Goal: Task Accomplishment & Management: Use online tool/utility

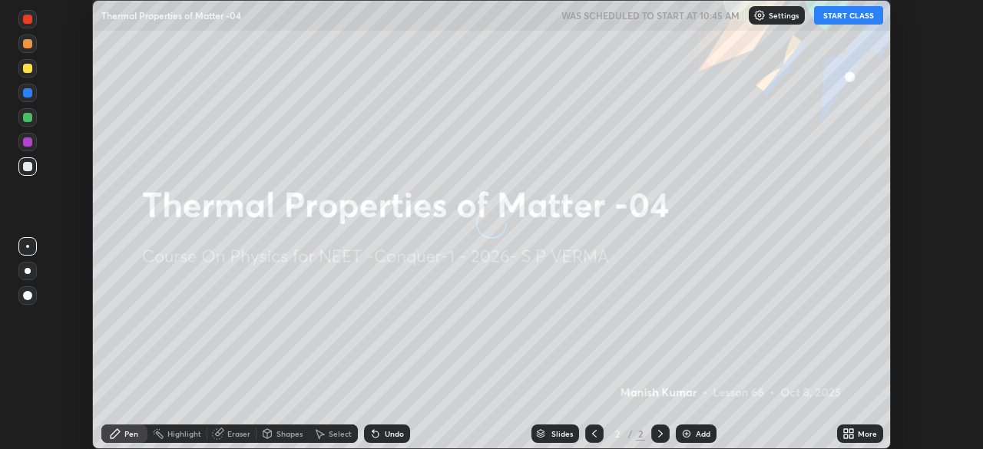
scroll to position [449, 982]
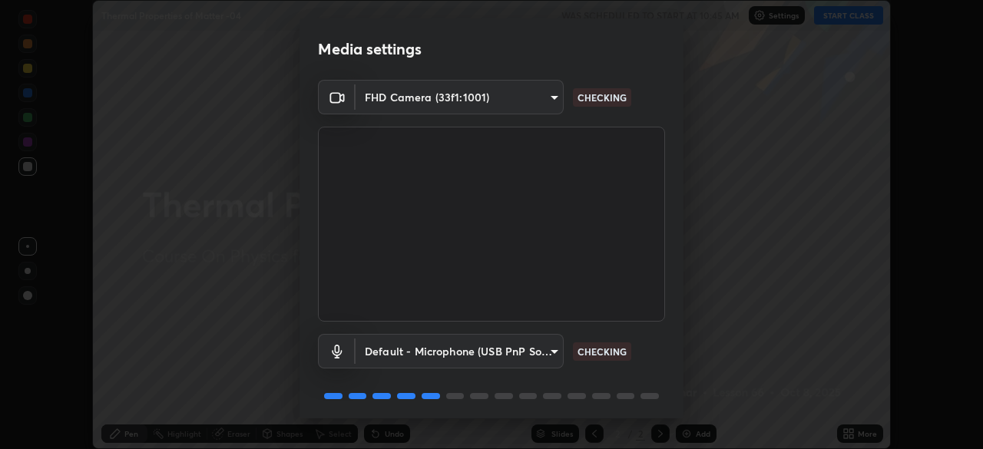
click at [549, 354] on body "Erase all Thermal Properties of Matter -04 WAS SCHEDULED TO START AT 10:45 AM S…" at bounding box center [491, 224] width 983 height 449
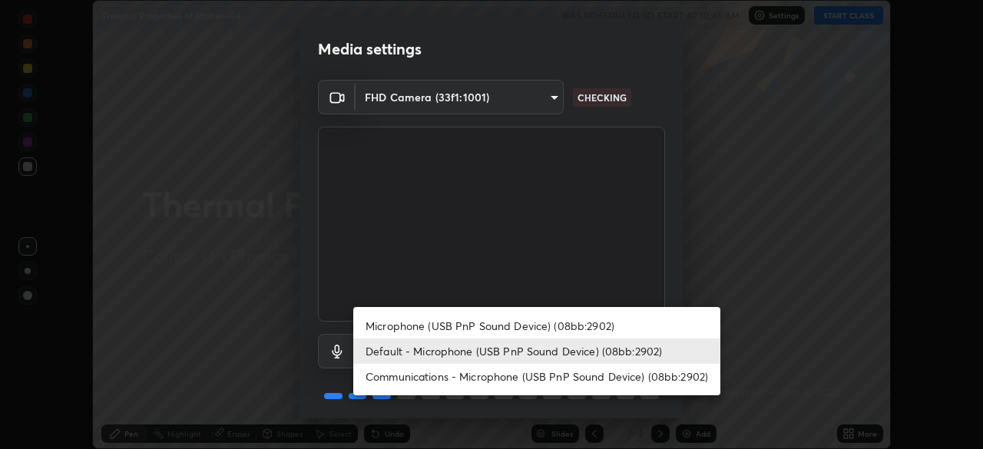
click at [520, 330] on li "Microphone (USB PnP Sound Device) (08bb:2902)" at bounding box center [536, 325] width 367 height 25
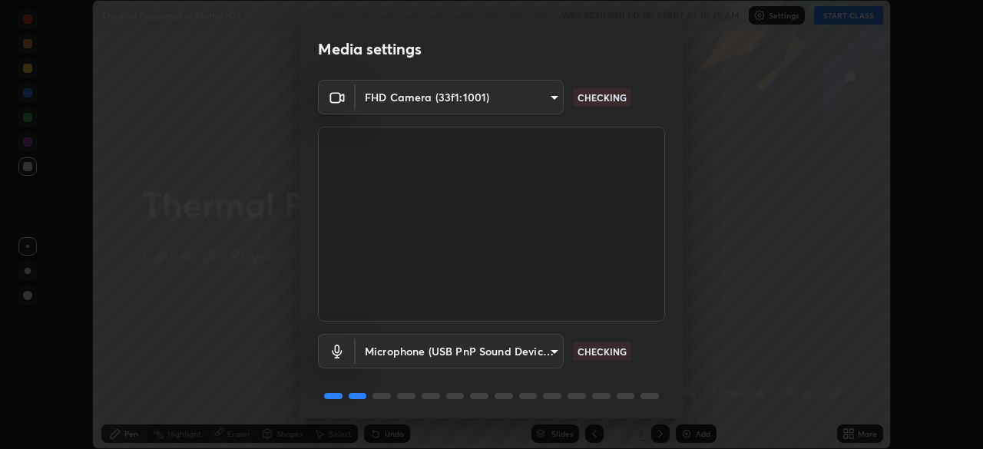
click at [524, 352] on body "Erase all Thermal Properties of Matter -04 WAS SCHEDULED TO START AT 10:45 AM S…" at bounding box center [491, 224] width 983 height 449
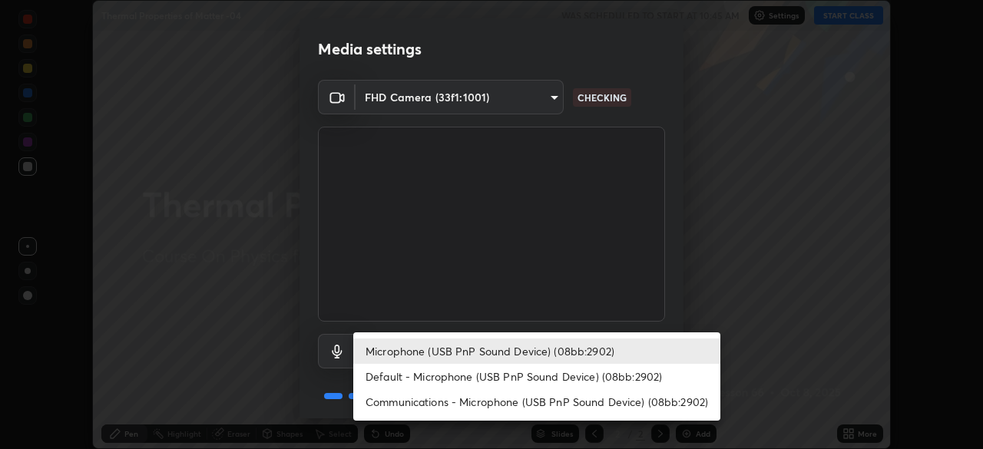
click at [518, 384] on li "Default - Microphone (USB PnP Sound Device) (08bb:2902)" at bounding box center [536, 376] width 367 height 25
type input "default"
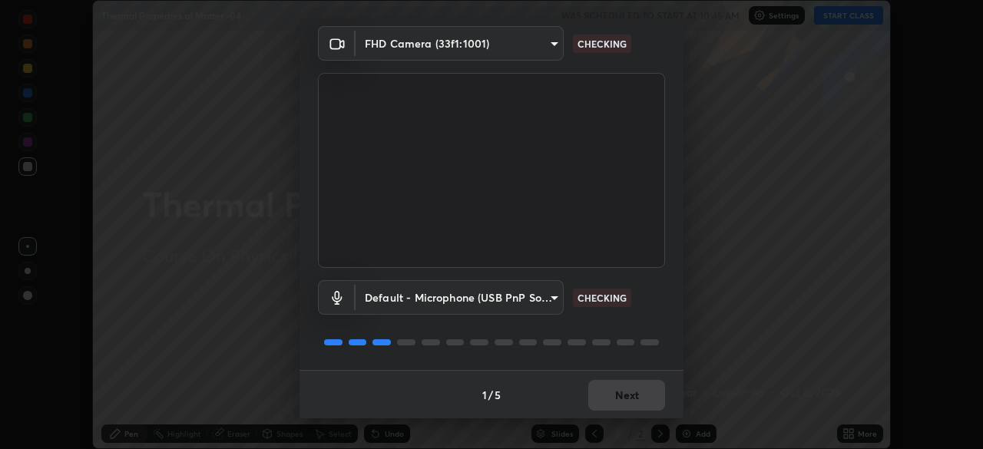
scroll to position [55, 0]
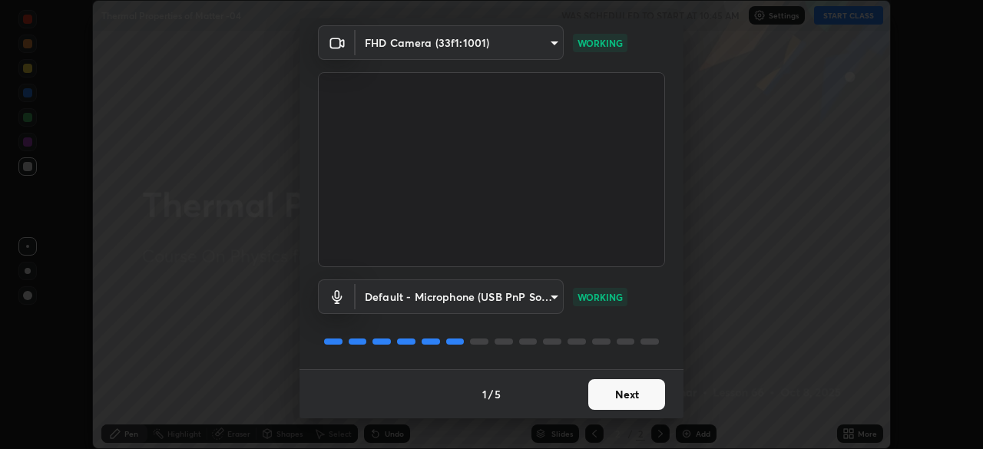
click at [629, 401] on button "Next" at bounding box center [626, 394] width 77 height 31
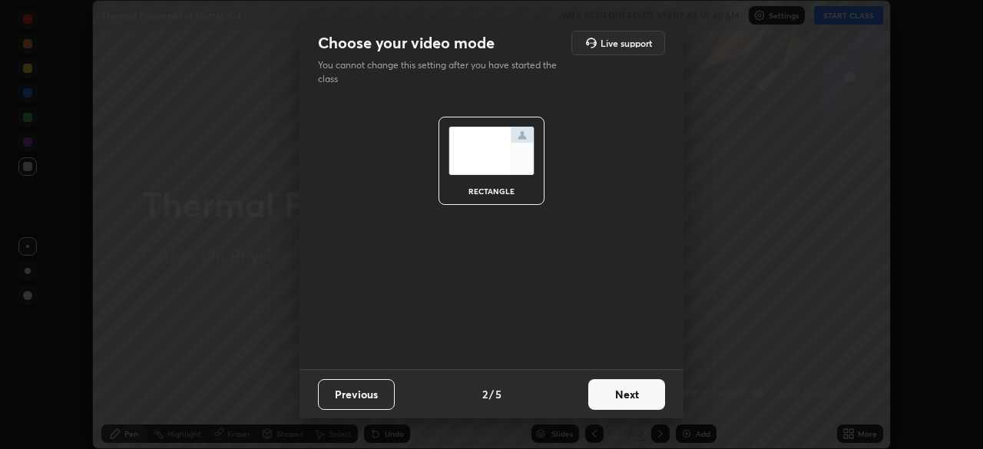
click at [644, 394] on button "Next" at bounding box center [626, 394] width 77 height 31
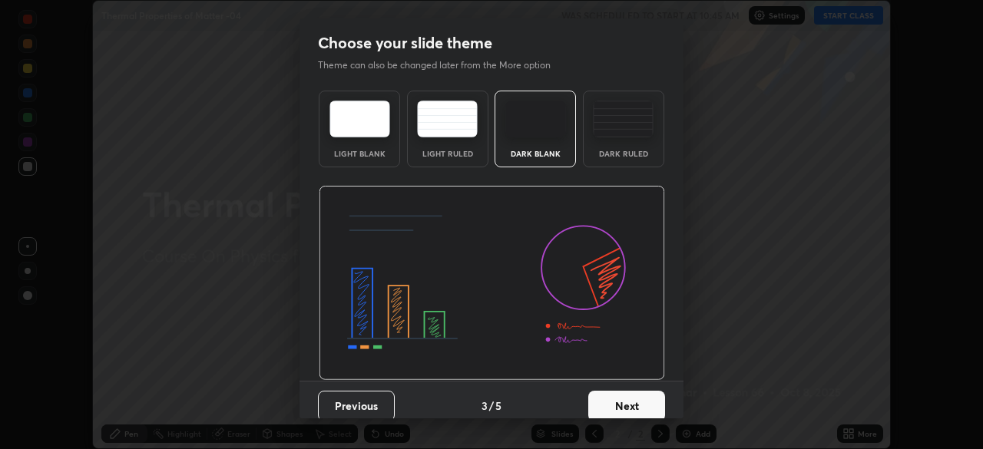
click at [644, 393] on button "Next" at bounding box center [626, 406] width 77 height 31
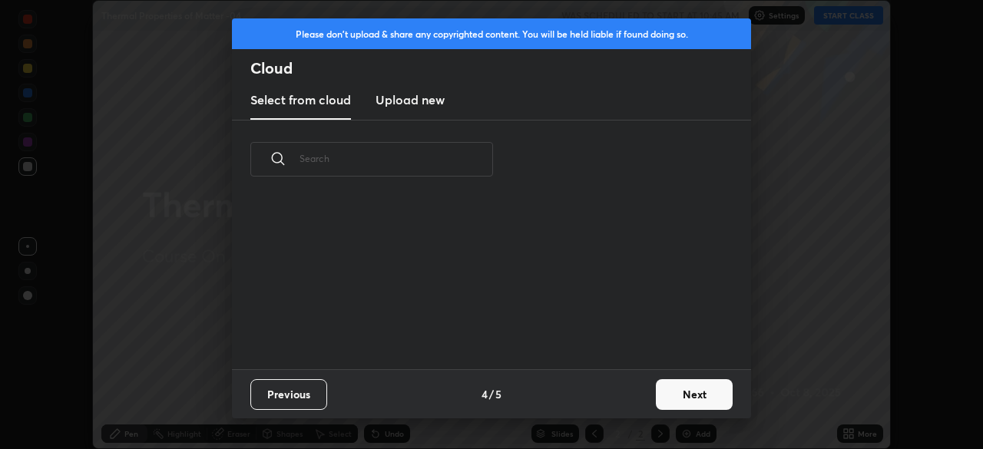
click at [669, 393] on button "Next" at bounding box center [694, 394] width 77 height 31
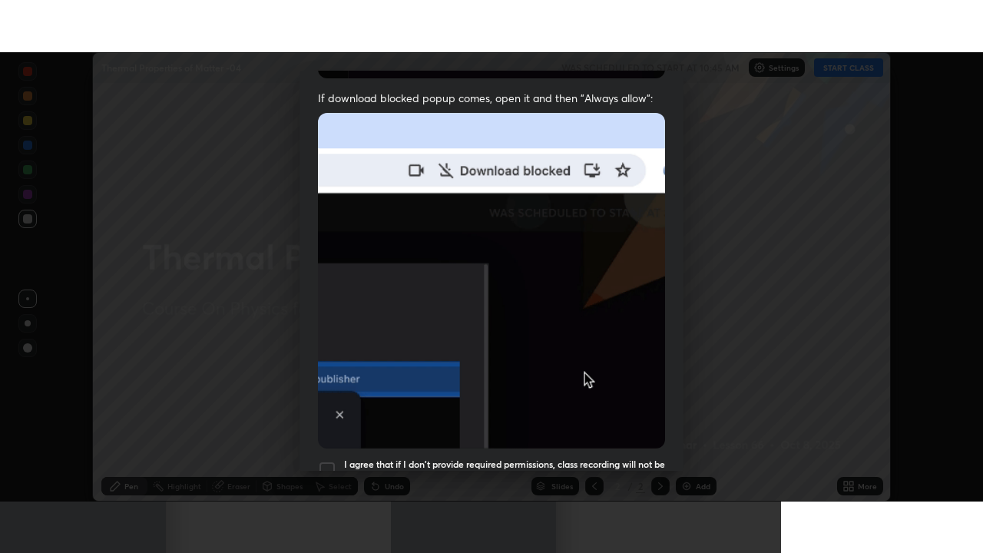
scroll to position [368, 0]
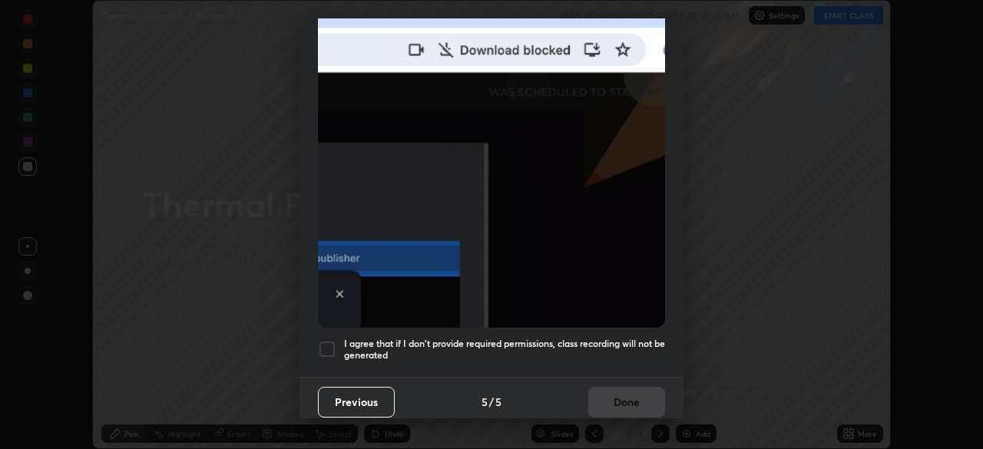
click at [329, 340] on div at bounding box center [327, 349] width 18 height 18
click at [641, 401] on button "Done" at bounding box center [626, 402] width 77 height 31
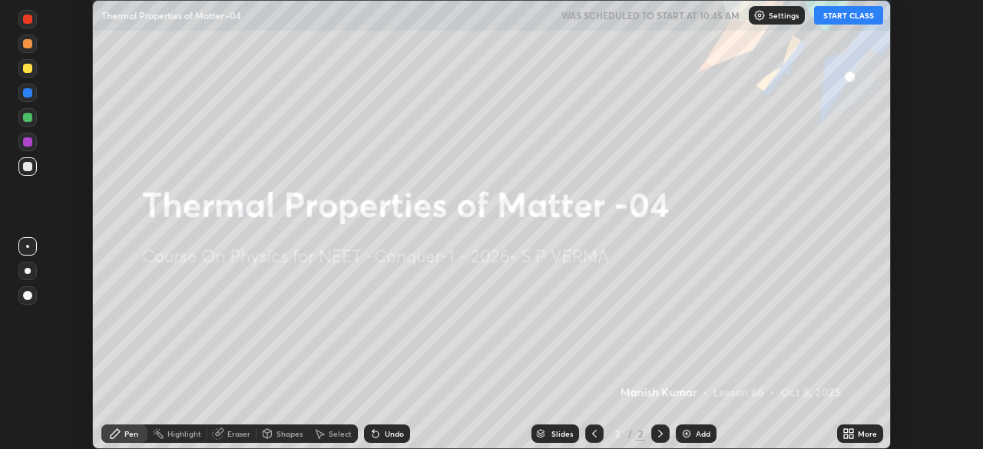
click at [867, 16] on button "START CLASS" at bounding box center [848, 15] width 69 height 18
click at [857, 434] on div "More" at bounding box center [866, 434] width 19 height 8
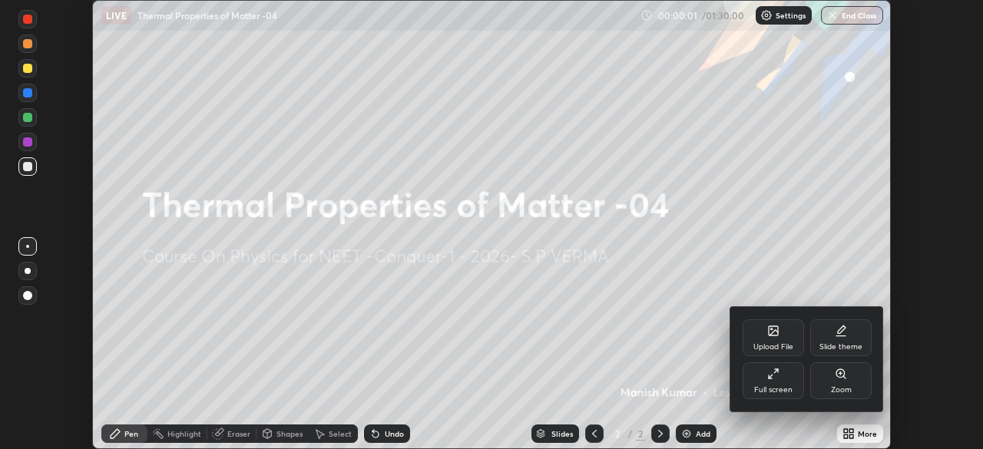
click at [786, 384] on div "Full screen" at bounding box center [772, 380] width 61 height 37
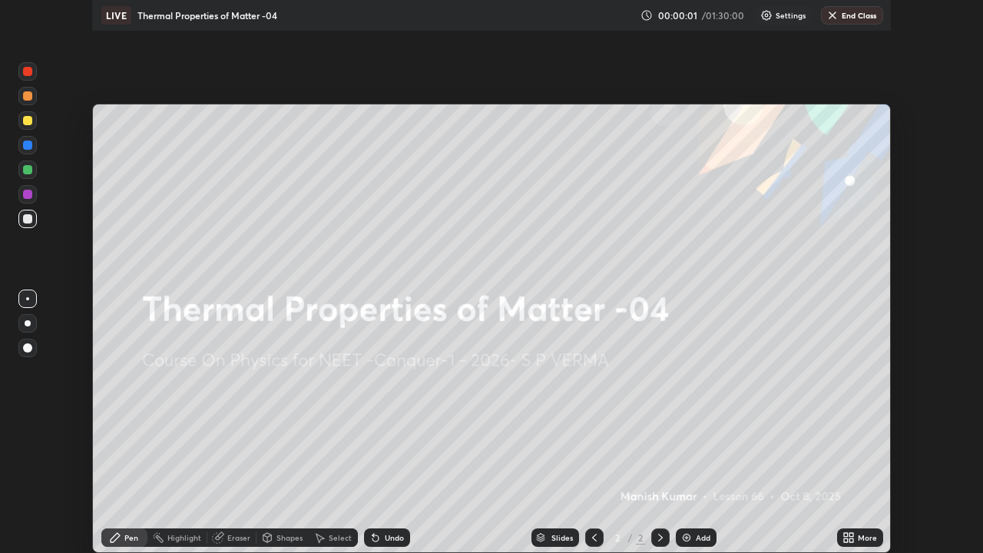
scroll to position [553, 983]
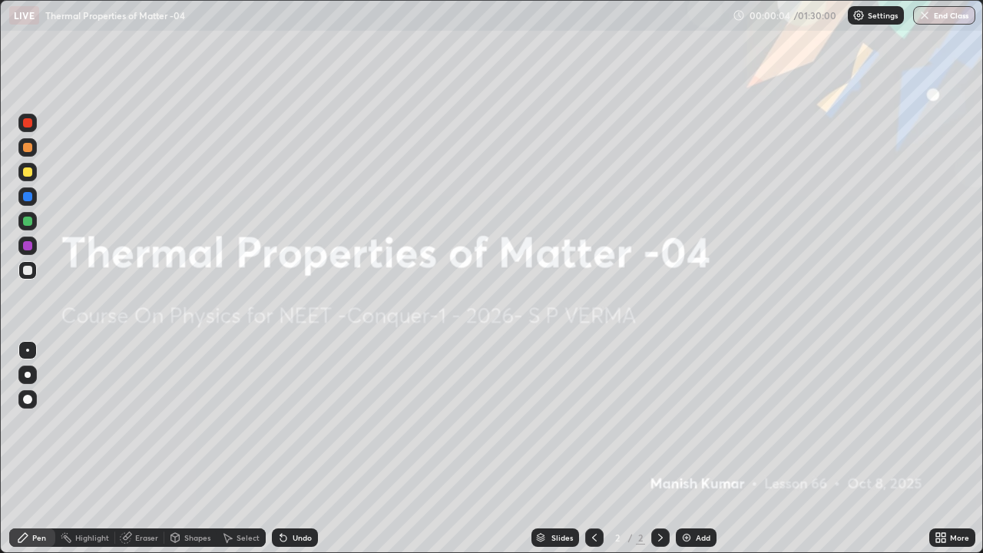
click at [703, 448] on div "Add" at bounding box center [702, 538] width 15 height 8
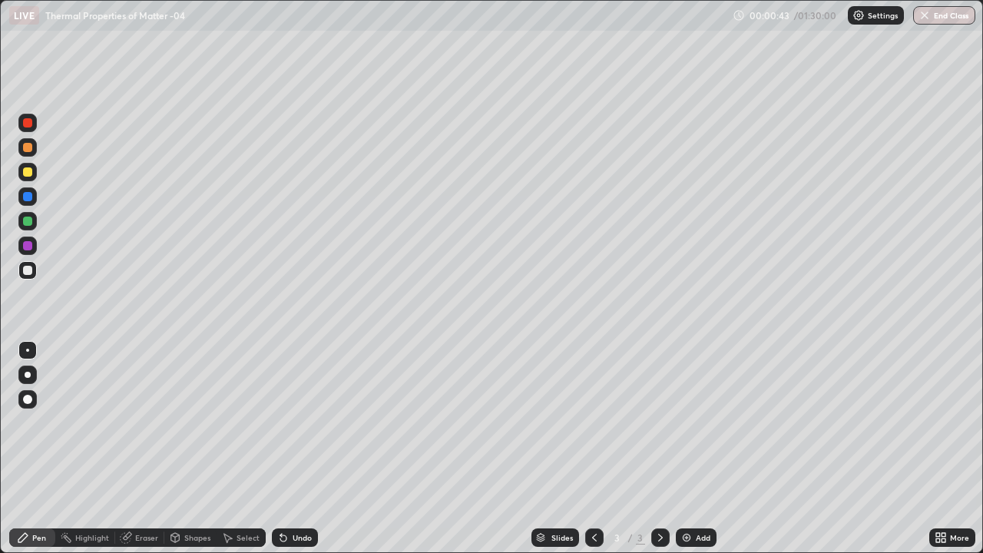
click at [28, 173] on div at bounding box center [27, 171] width 9 height 9
click at [29, 223] on div at bounding box center [27, 220] width 9 height 9
click at [28, 270] on div at bounding box center [27, 270] width 9 height 9
click at [28, 176] on div at bounding box center [27, 171] width 9 height 9
click at [28, 270] on div at bounding box center [27, 270] width 9 height 9
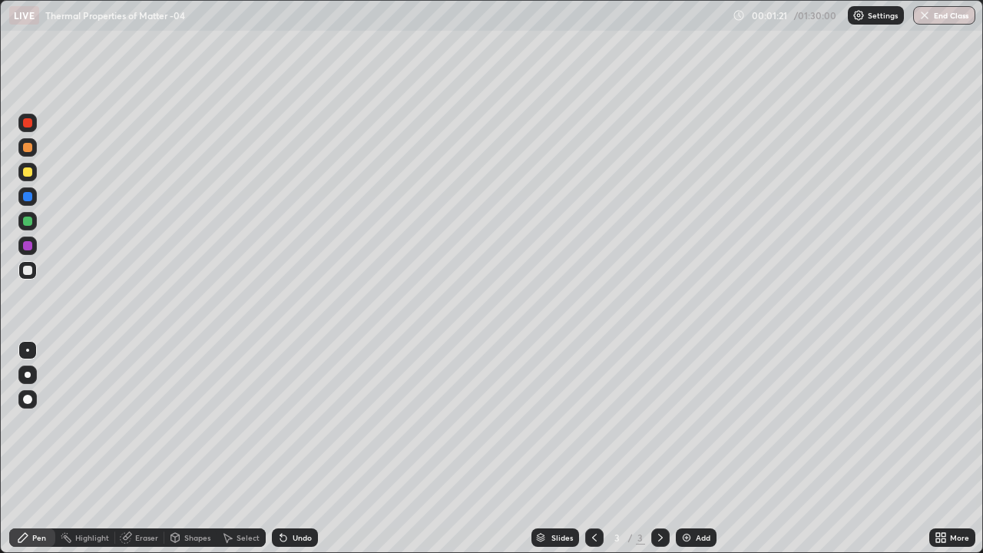
click at [30, 151] on div at bounding box center [27, 147] width 9 height 9
click at [35, 273] on div at bounding box center [27, 270] width 18 height 18
click at [700, 448] on div "Add" at bounding box center [702, 538] width 15 height 8
click at [31, 149] on div at bounding box center [27, 147] width 9 height 9
click at [34, 268] on div at bounding box center [27, 270] width 18 height 18
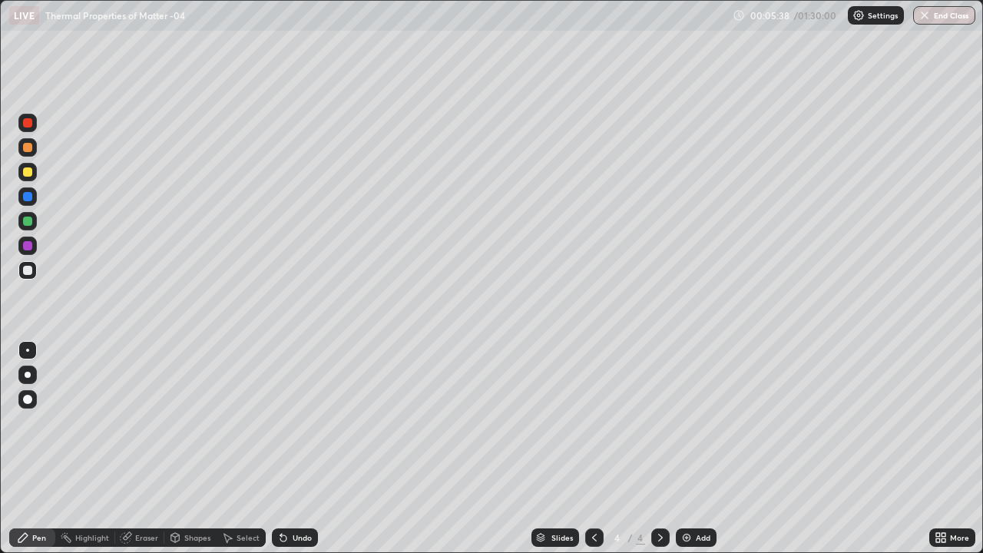
click at [34, 150] on div at bounding box center [27, 147] width 18 height 18
click at [34, 129] on div at bounding box center [27, 123] width 18 height 18
click at [709, 448] on div "Add" at bounding box center [696, 537] width 41 height 18
click at [35, 272] on div at bounding box center [27, 270] width 18 height 18
click at [33, 148] on div at bounding box center [27, 147] width 18 height 18
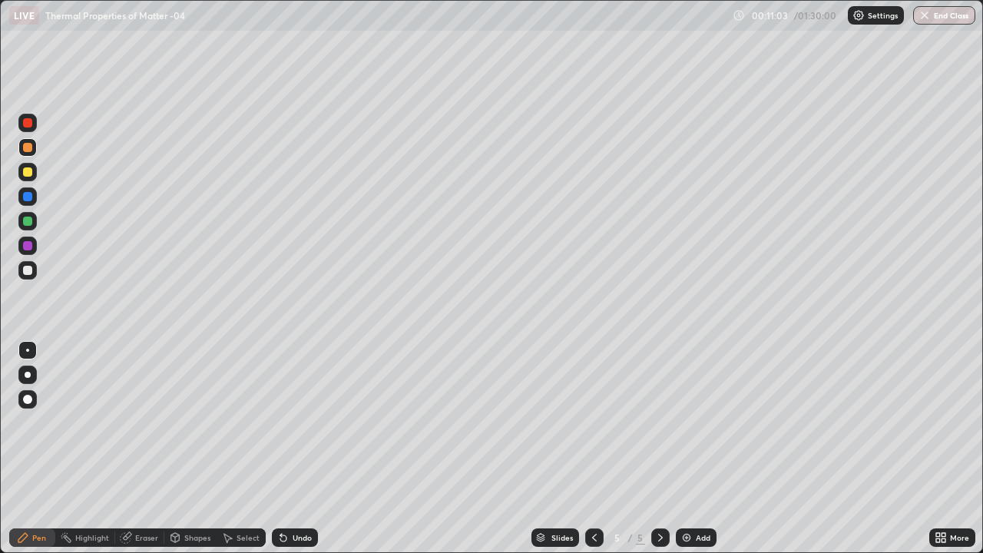
click at [35, 270] on div at bounding box center [27, 270] width 18 height 18
click at [33, 124] on div at bounding box center [27, 123] width 18 height 18
click at [34, 225] on div at bounding box center [27, 221] width 18 height 18
click at [34, 127] on div at bounding box center [27, 123] width 18 height 18
click at [699, 448] on div "Add" at bounding box center [702, 538] width 15 height 8
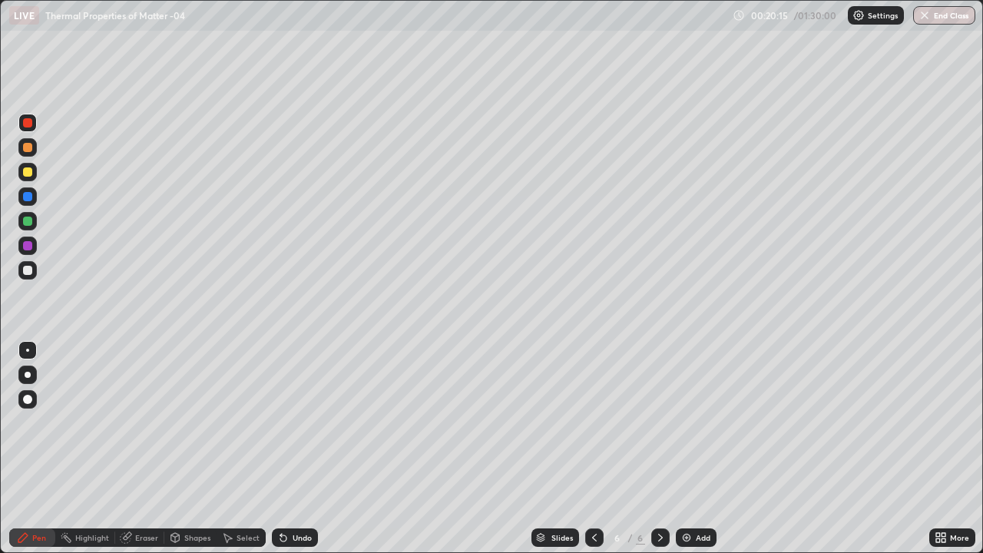
click at [34, 273] on div at bounding box center [27, 270] width 18 height 18
click at [592, 448] on icon at bounding box center [594, 537] width 12 height 12
click at [659, 448] on icon at bounding box center [660, 537] width 12 height 12
click at [656, 448] on icon at bounding box center [660, 537] width 12 height 12
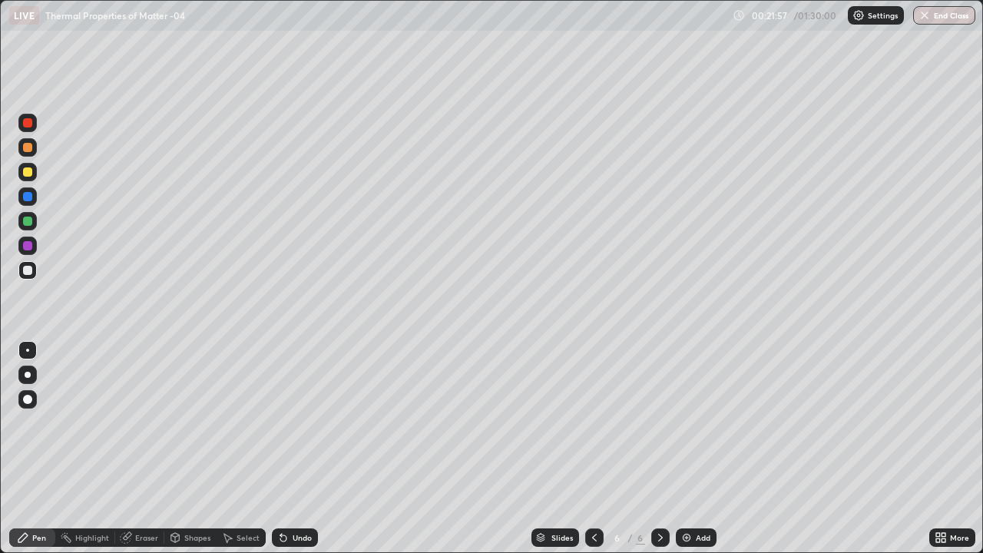
click at [659, 448] on icon at bounding box center [660, 537] width 12 height 12
click at [138, 448] on div "Eraser" at bounding box center [146, 538] width 23 height 8
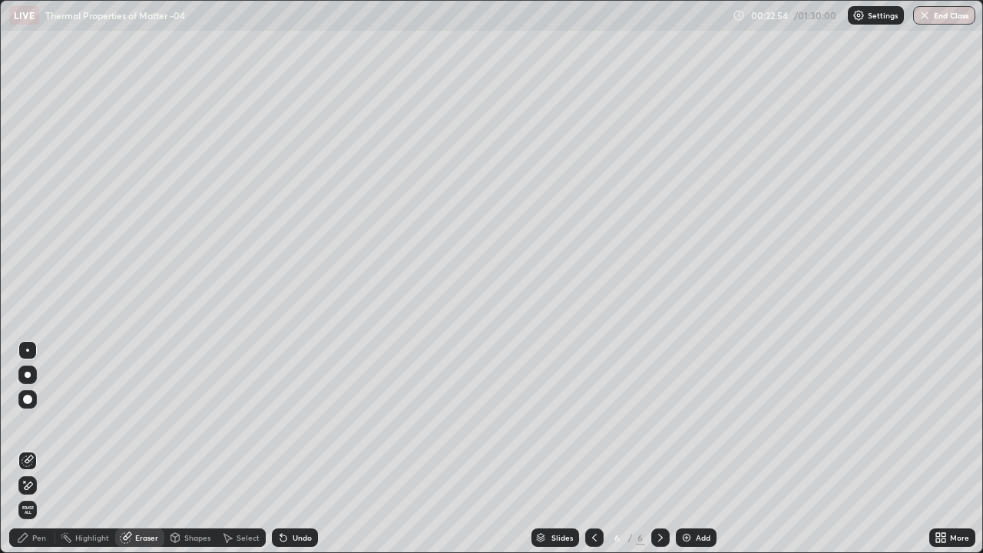
click at [29, 448] on div "Pen" at bounding box center [32, 537] width 46 height 18
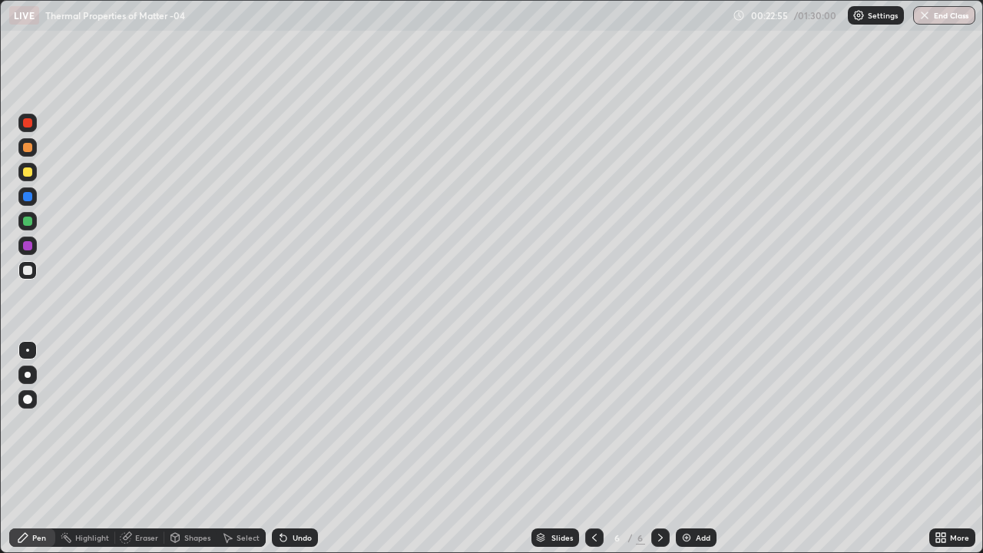
click at [33, 174] on div at bounding box center [27, 172] width 18 height 18
click at [28, 270] on div at bounding box center [27, 270] width 9 height 9
click at [27, 174] on div at bounding box center [27, 171] width 9 height 9
click at [301, 448] on div "Undo" at bounding box center [301, 538] width 19 height 8
click at [31, 278] on div at bounding box center [27, 270] width 18 height 18
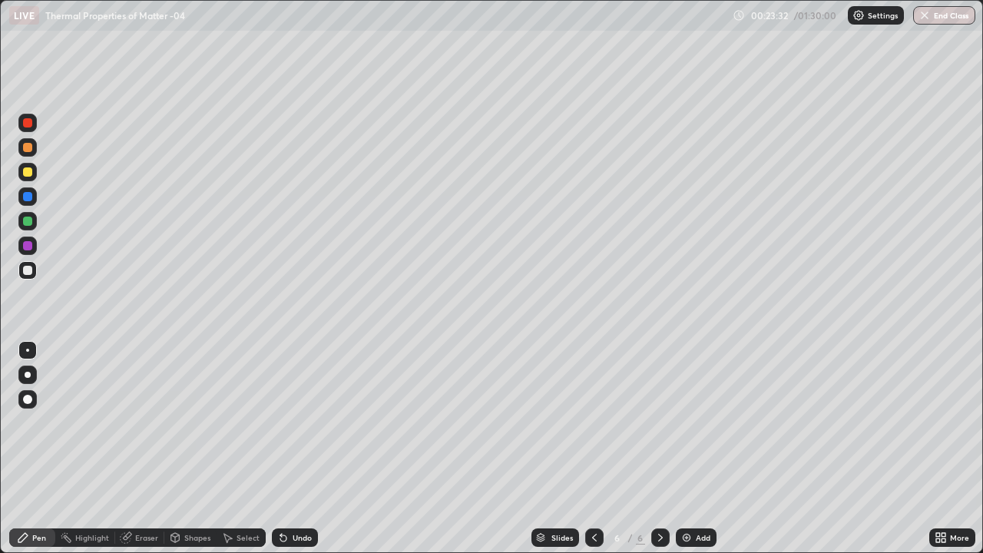
click at [25, 173] on div at bounding box center [27, 171] width 9 height 9
click at [28, 273] on div at bounding box center [27, 270] width 9 height 9
click at [309, 448] on div "Undo" at bounding box center [301, 538] width 19 height 8
click at [307, 448] on div "Undo" at bounding box center [295, 537] width 46 height 18
click at [307, 448] on div "Undo" at bounding box center [301, 538] width 19 height 8
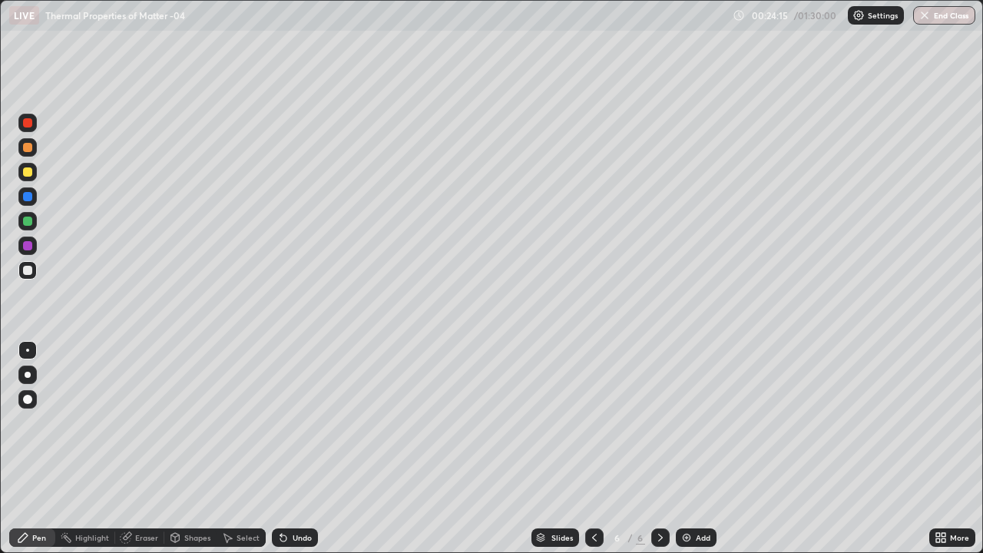
click at [304, 448] on div "Undo" at bounding box center [301, 538] width 19 height 8
click at [298, 448] on div "Undo" at bounding box center [301, 538] width 19 height 8
click at [303, 448] on div "Undo" at bounding box center [295, 537] width 46 height 18
click at [303, 448] on div "Undo" at bounding box center [301, 538] width 19 height 8
click at [31, 171] on div at bounding box center [27, 171] width 9 height 9
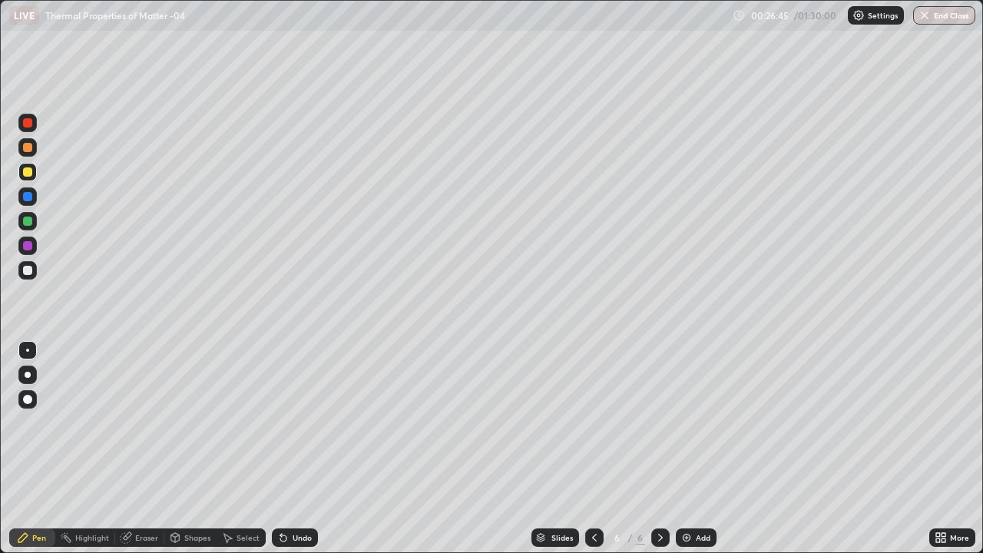
click at [30, 127] on div at bounding box center [27, 122] width 9 height 9
click at [702, 448] on div "Add" at bounding box center [696, 537] width 41 height 18
click at [33, 178] on div at bounding box center [27, 172] width 18 height 18
click at [35, 269] on div at bounding box center [27, 270] width 18 height 18
click at [28, 147] on div at bounding box center [27, 147] width 9 height 9
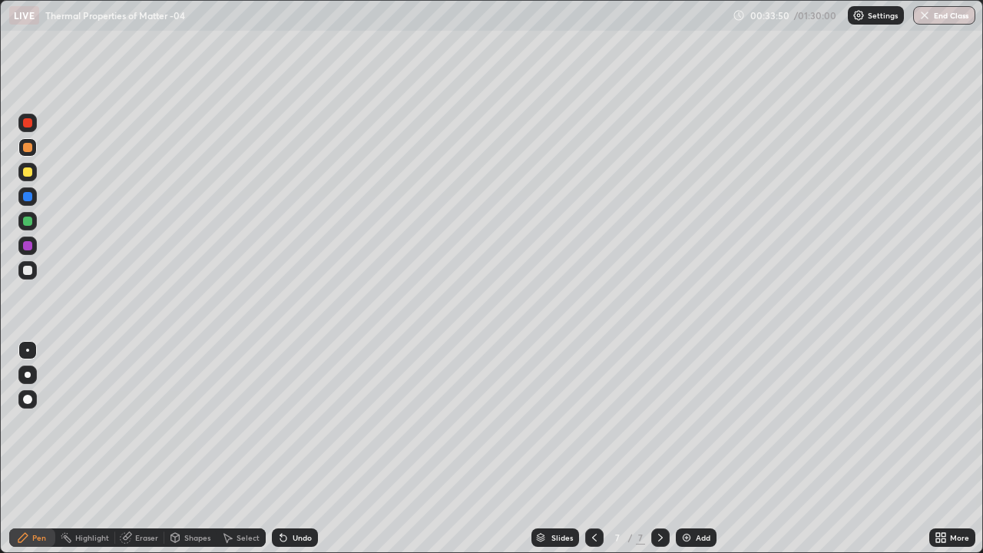
click at [704, 448] on div "Add" at bounding box center [702, 538] width 15 height 8
click at [35, 173] on div at bounding box center [27, 172] width 18 height 18
click at [34, 271] on div at bounding box center [27, 270] width 18 height 18
click at [35, 176] on div at bounding box center [27, 172] width 18 height 18
click at [36, 220] on div at bounding box center [27, 221] width 18 height 18
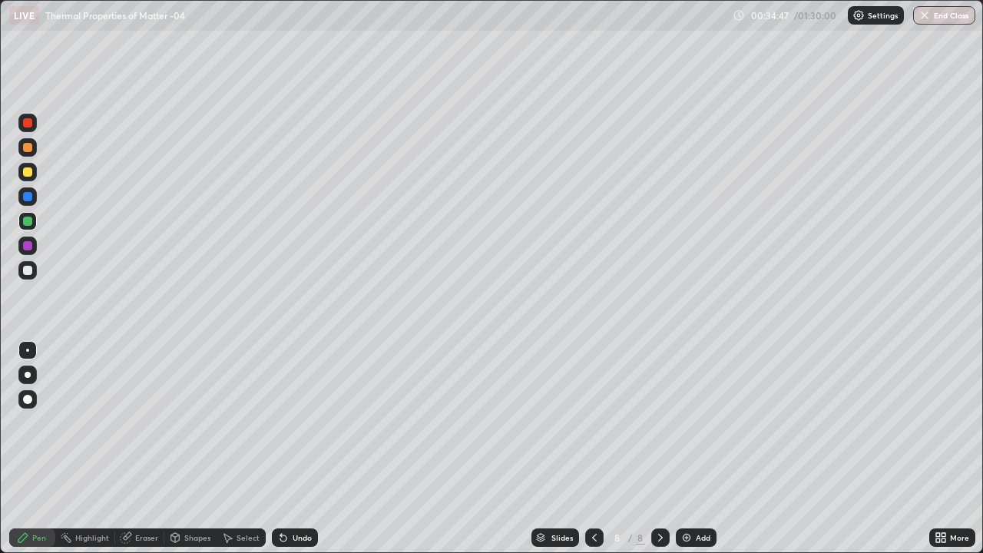
click at [306, 448] on div "Undo" at bounding box center [295, 537] width 46 height 18
click at [309, 448] on div "Undo" at bounding box center [295, 537] width 46 height 18
click at [312, 448] on div "Undo" at bounding box center [295, 537] width 46 height 18
click at [314, 448] on div "Undo" at bounding box center [295, 537] width 46 height 18
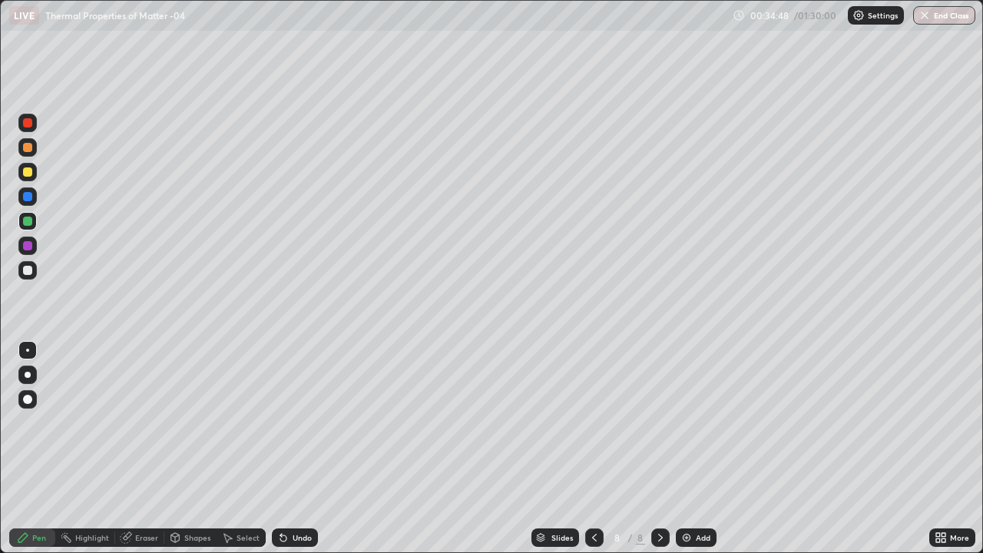
click at [309, 448] on div "Undo" at bounding box center [295, 537] width 46 height 18
click at [305, 448] on div "Undo" at bounding box center [295, 537] width 46 height 18
click at [28, 173] on div at bounding box center [27, 171] width 9 height 9
click at [28, 270] on div at bounding box center [27, 270] width 9 height 9
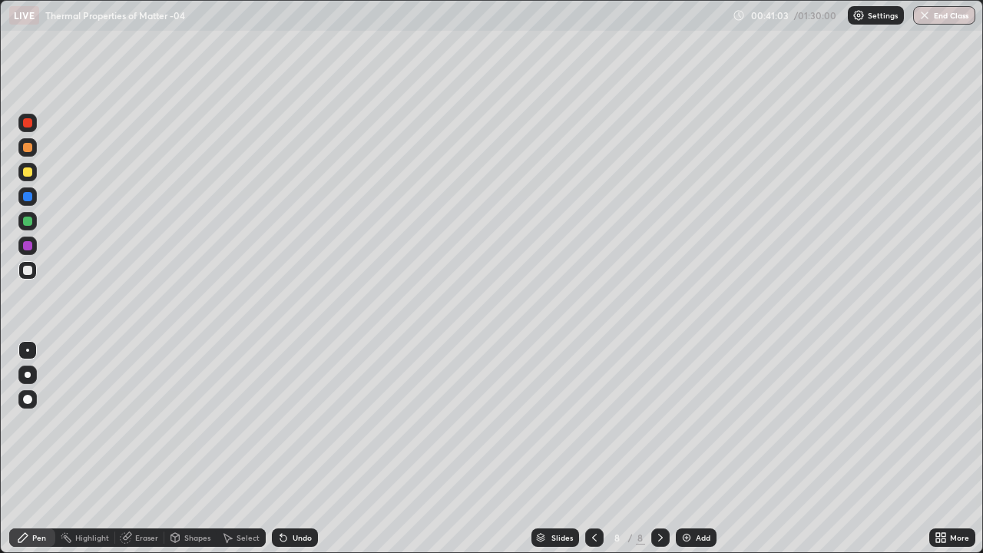
click at [312, 448] on div "Undo" at bounding box center [295, 537] width 46 height 18
click at [34, 222] on div at bounding box center [27, 221] width 18 height 18
click at [26, 124] on div at bounding box center [27, 122] width 9 height 9
click at [294, 448] on div "Undo" at bounding box center [301, 538] width 19 height 8
click at [292, 448] on div "Undo" at bounding box center [301, 538] width 19 height 8
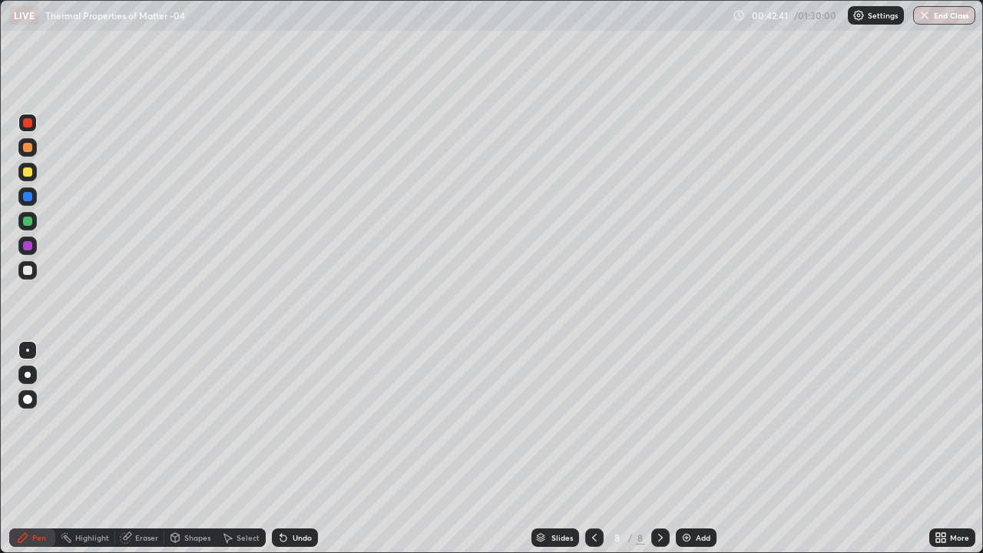
click at [295, 448] on div "Undo" at bounding box center [295, 537] width 46 height 18
click at [290, 448] on div "Undo" at bounding box center [295, 537] width 46 height 18
click at [289, 448] on div "Undo" at bounding box center [295, 537] width 46 height 18
click at [291, 448] on div "Undo" at bounding box center [295, 537] width 46 height 18
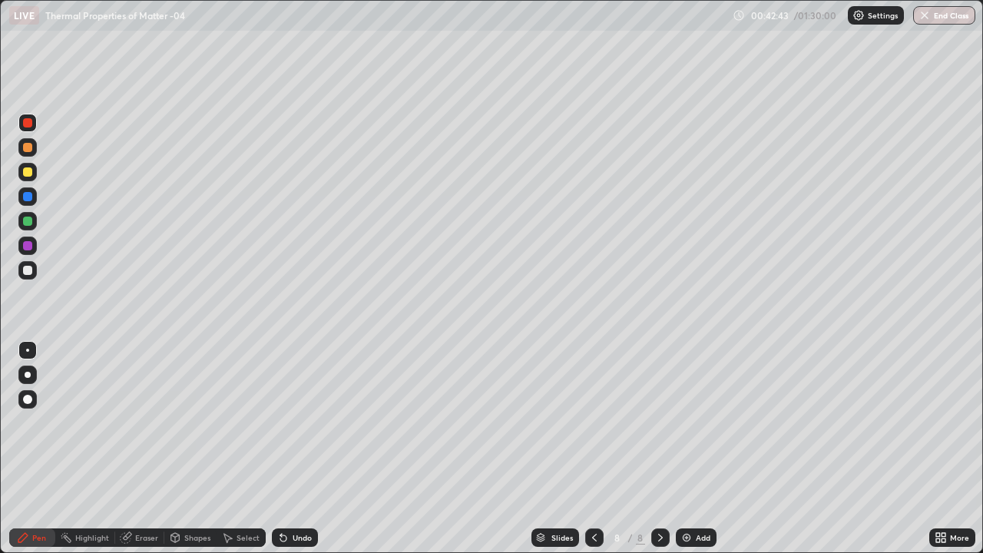
click at [286, 448] on div "Undo" at bounding box center [295, 537] width 46 height 18
click at [701, 448] on div "Add" at bounding box center [702, 538] width 15 height 8
click at [33, 273] on div at bounding box center [27, 270] width 18 height 18
click at [299, 448] on div "Undo" at bounding box center [295, 537] width 46 height 18
click at [33, 174] on div at bounding box center [27, 172] width 18 height 18
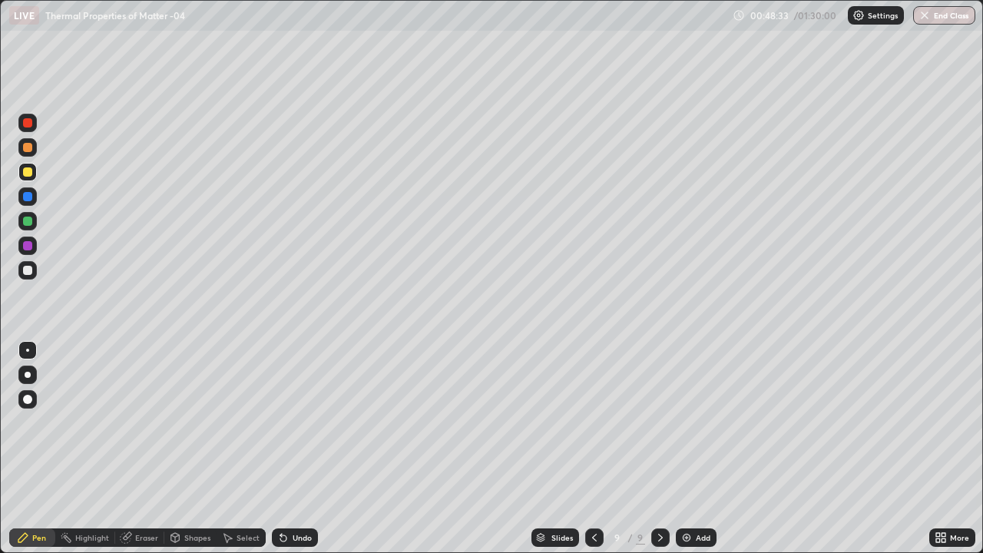
click at [34, 271] on div at bounding box center [27, 270] width 18 height 18
click at [31, 148] on div at bounding box center [27, 147] width 9 height 9
click at [695, 448] on div "Add" at bounding box center [702, 538] width 15 height 8
click at [35, 274] on div at bounding box center [27, 270] width 18 height 18
click at [29, 150] on div at bounding box center [27, 147] width 9 height 9
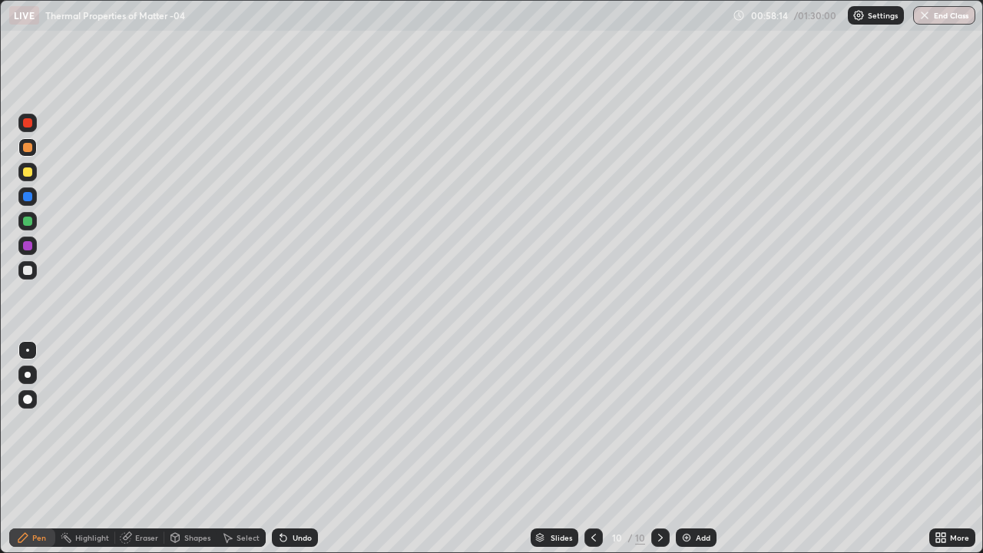
click at [712, 448] on div "Add" at bounding box center [696, 537] width 41 height 18
click at [28, 172] on div at bounding box center [27, 171] width 9 height 9
click at [33, 269] on div at bounding box center [27, 270] width 18 height 18
click at [26, 120] on div at bounding box center [27, 122] width 9 height 9
click at [143, 448] on div "Eraser" at bounding box center [146, 538] width 23 height 8
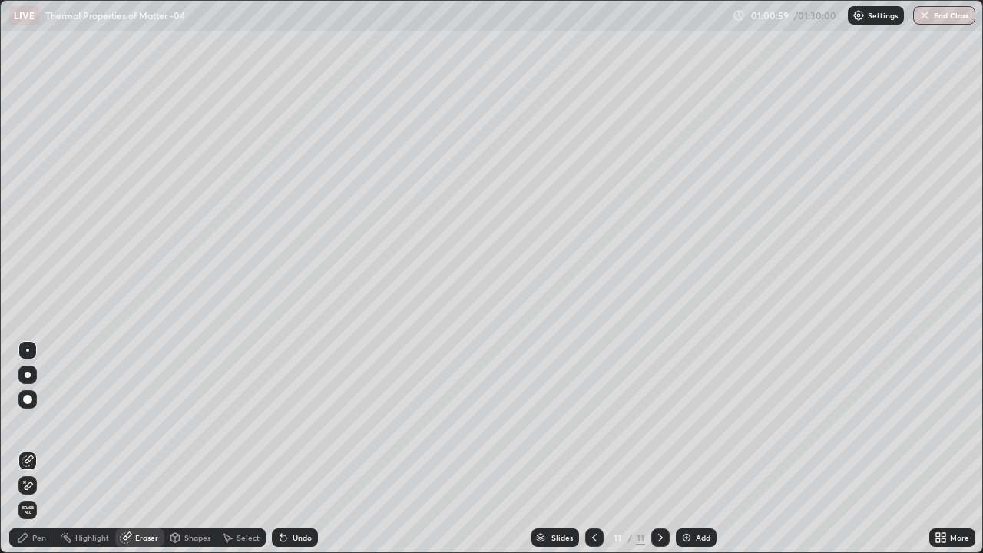
click at [31, 448] on div "Pen" at bounding box center [32, 537] width 46 height 18
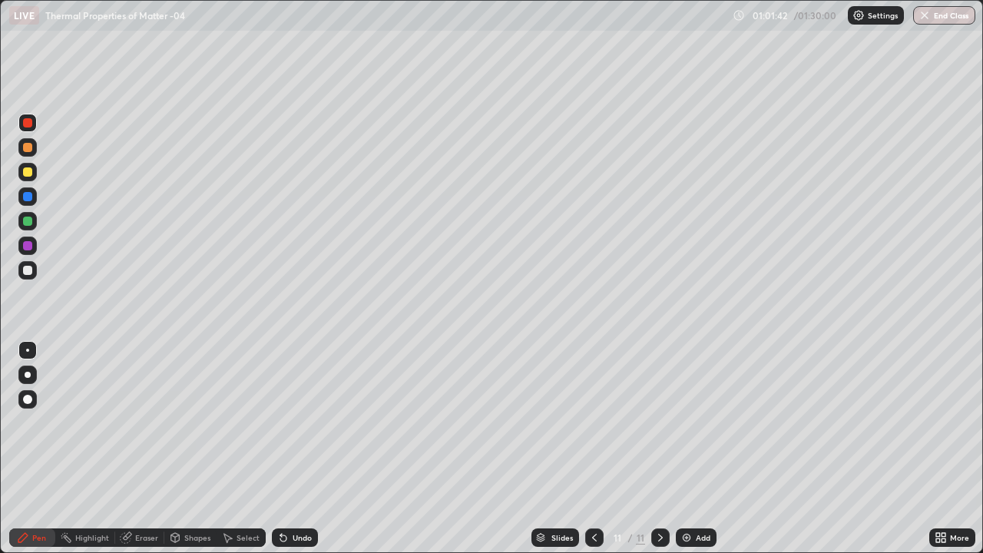
click at [295, 448] on div "Undo" at bounding box center [301, 538] width 19 height 8
click at [707, 448] on div "Add" at bounding box center [696, 537] width 41 height 18
click at [34, 176] on div at bounding box center [27, 172] width 18 height 18
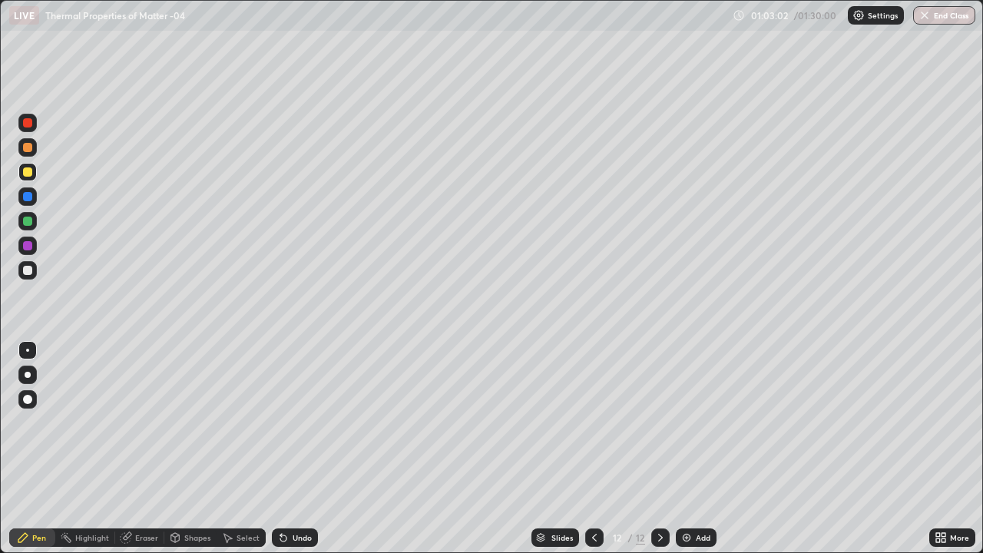
click at [305, 448] on div "Undo" at bounding box center [301, 538] width 19 height 8
click at [35, 269] on div at bounding box center [27, 270] width 18 height 18
click at [31, 173] on div at bounding box center [27, 171] width 9 height 9
click at [34, 129] on div at bounding box center [27, 123] width 18 height 18
click at [28, 147] on div at bounding box center [27, 147] width 9 height 9
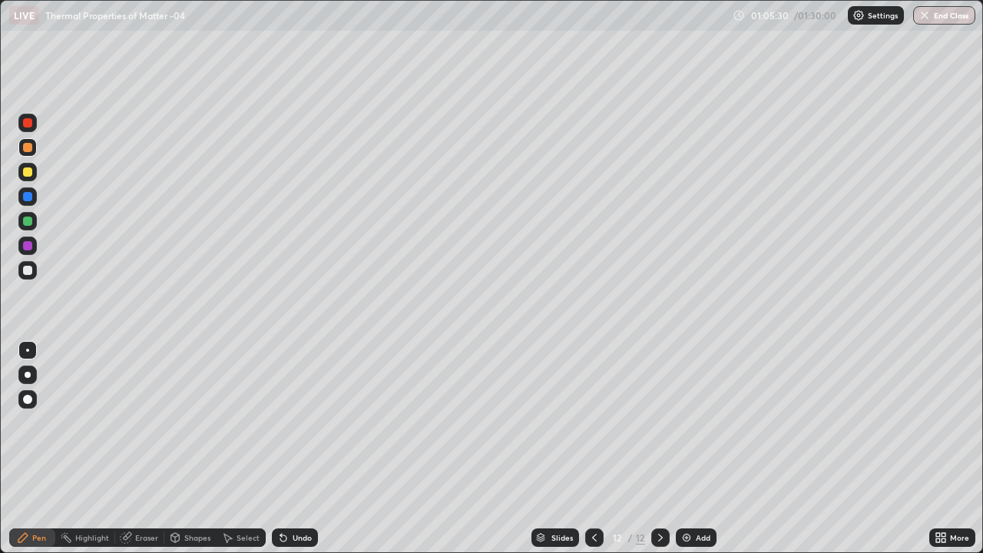
click at [36, 269] on div at bounding box center [27, 270] width 18 height 18
click at [708, 448] on div "Add" at bounding box center [702, 538] width 15 height 8
click at [35, 273] on div at bounding box center [27, 270] width 18 height 18
click at [28, 147] on div at bounding box center [27, 147] width 9 height 9
click at [34, 220] on div at bounding box center [27, 221] width 18 height 18
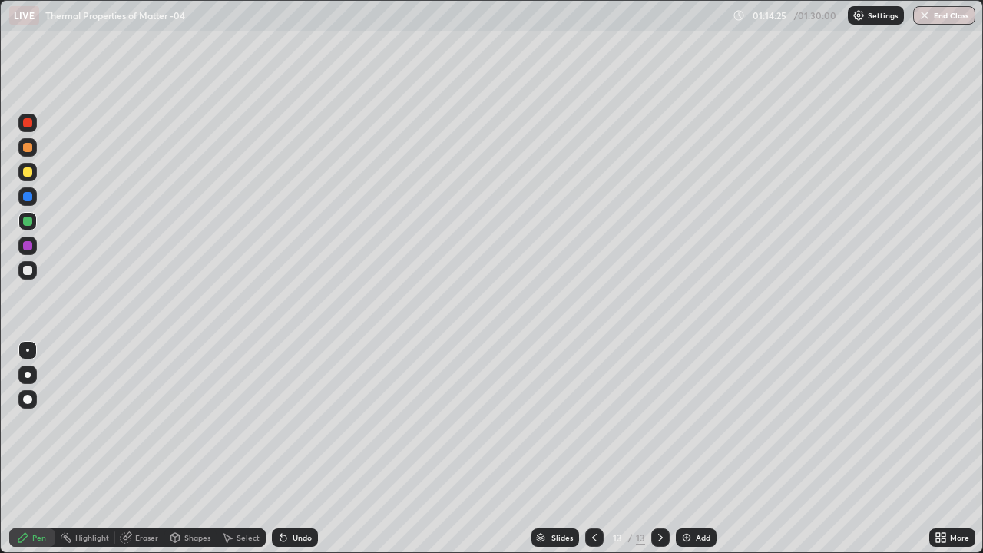
click at [36, 178] on div at bounding box center [27, 172] width 18 height 25
click at [700, 448] on div "Add" at bounding box center [702, 538] width 15 height 8
click at [302, 448] on div "Undo" at bounding box center [301, 538] width 19 height 8
click at [31, 274] on div at bounding box center [27, 270] width 18 height 18
click at [132, 448] on div "Eraser" at bounding box center [139, 537] width 49 height 18
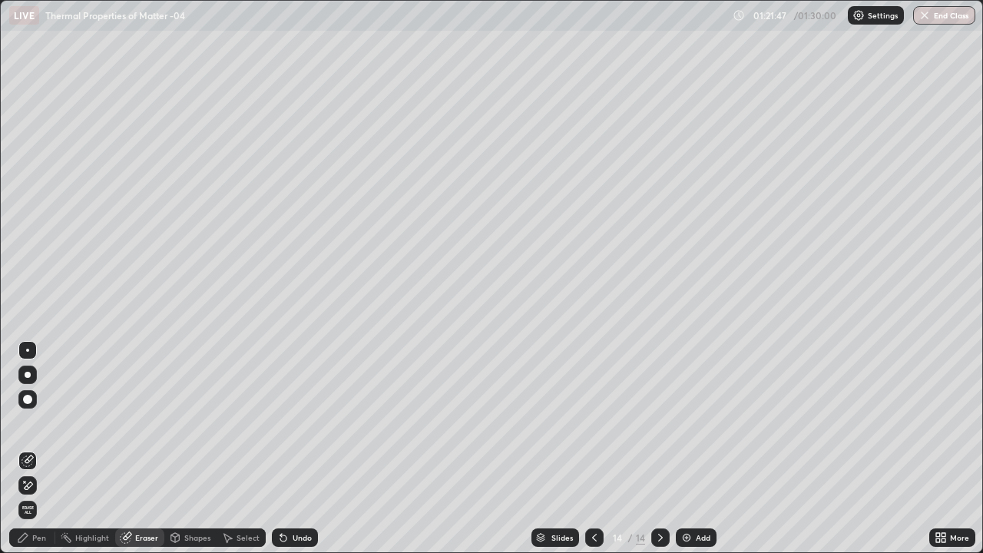
click at [39, 448] on div "Pen" at bounding box center [39, 538] width 14 height 8
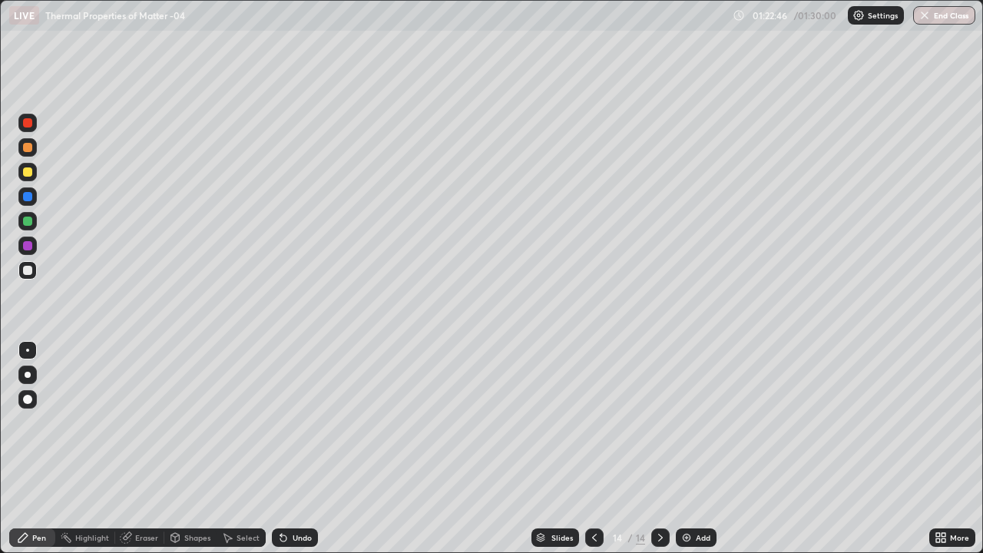
click at [960, 19] on button "End Class" at bounding box center [944, 15] width 62 height 18
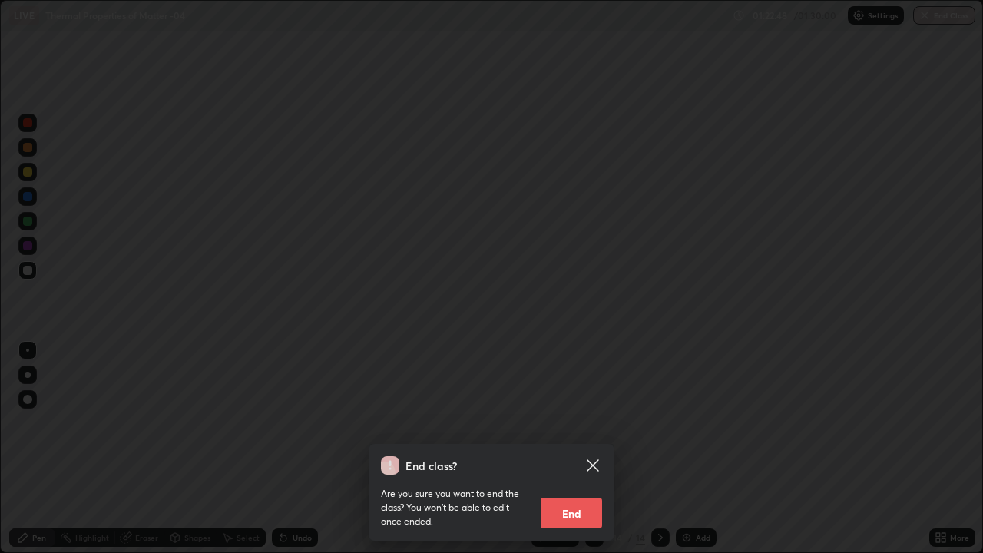
click at [580, 448] on button "End" at bounding box center [570, 512] width 61 height 31
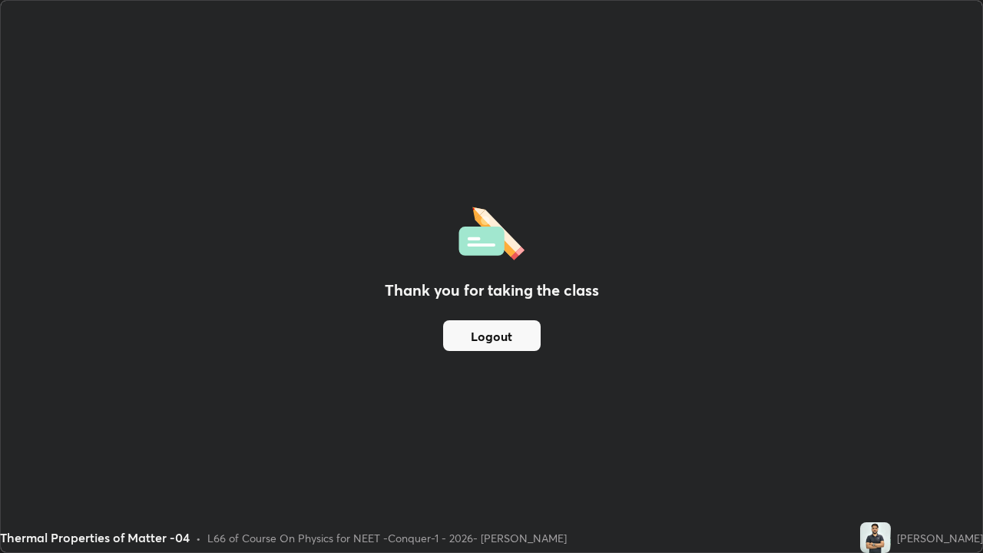
click at [504, 330] on button "Logout" at bounding box center [491, 335] width 97 height 31
